Goal: Understand process/instructions

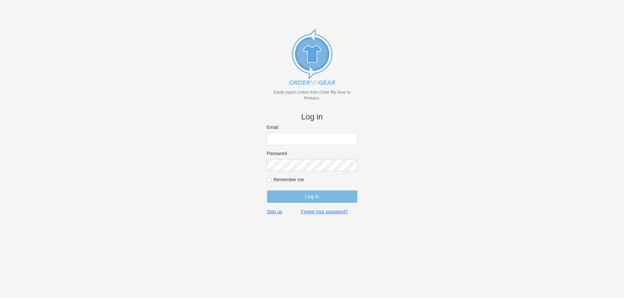
type input "purchasingsupervisor@rainbow-lettering.com"
click at [321, 195] on input "Log in" at bounding box center [312, 197] width 90 height 12
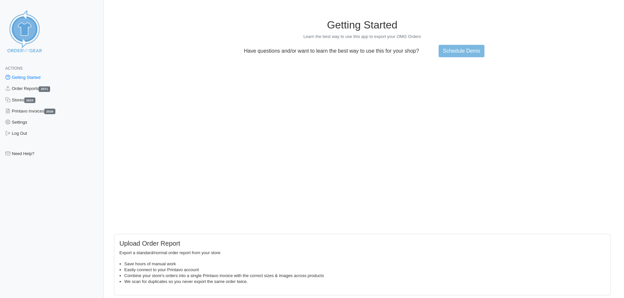
drag, startPoint x: 596, startPoint y: 0, endPoint x: 144, endPoint y: 21, distance: 453.3
click at [144, 21] on h1 "Getting Started" at bounding box center [362, 25] width 497 height 12
